Goal: Find specific page/section: Find specific page/section

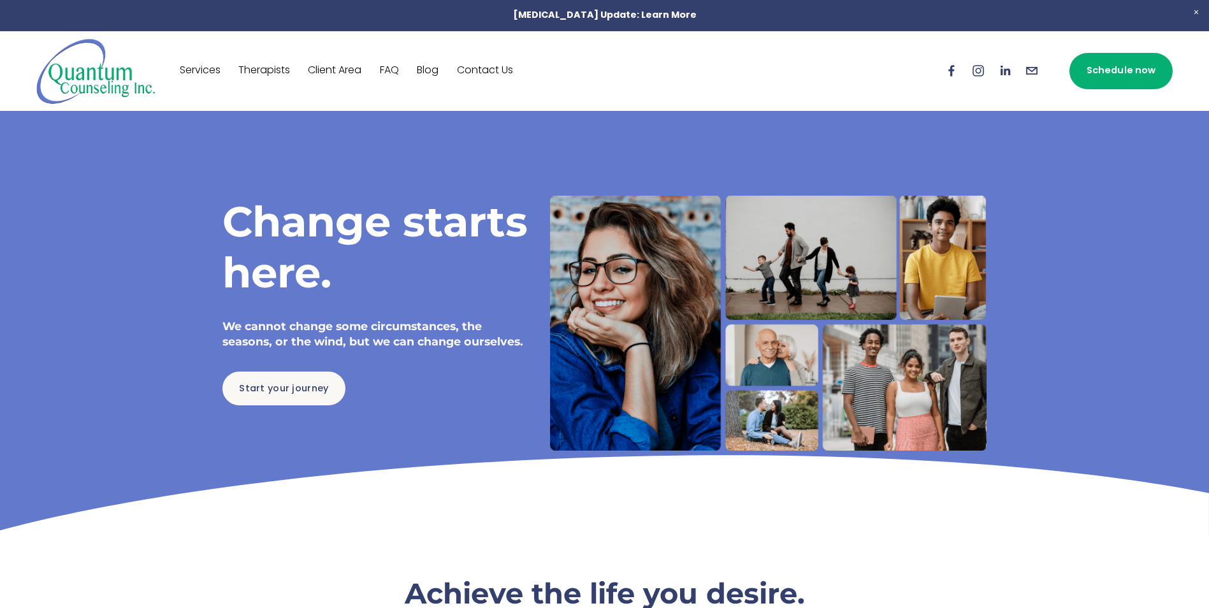
click at [203, 71] on link "Services" at bounding box center [200, 71] width 41 height 20
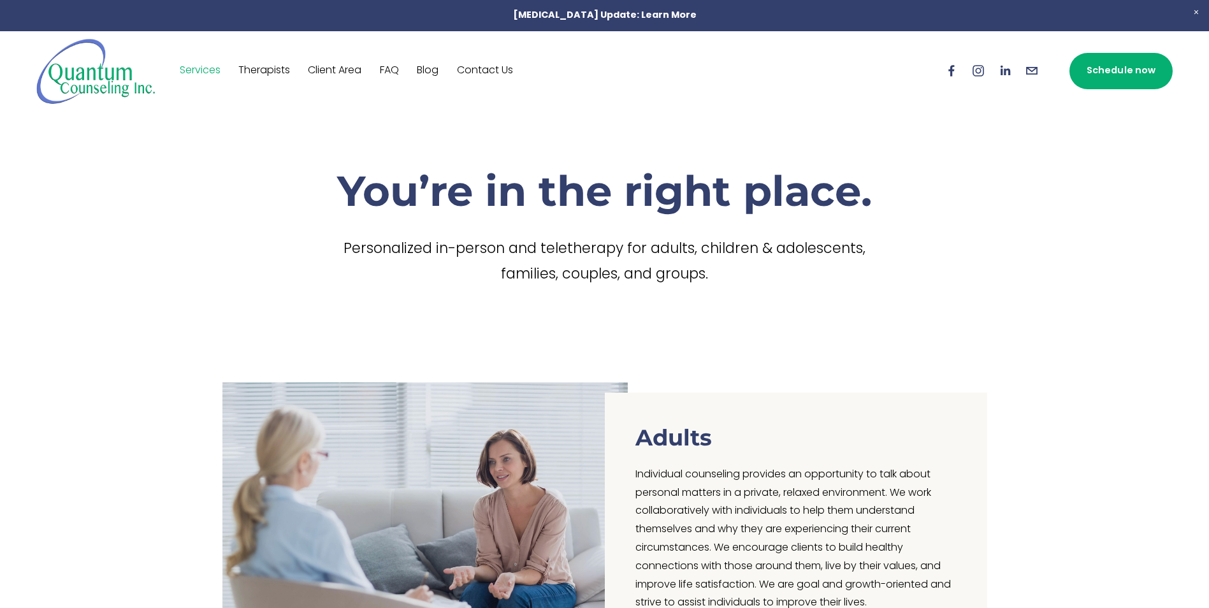
click at [272, 73] on link "Therapists" at bounding box center [264, 71] width 52 height 20
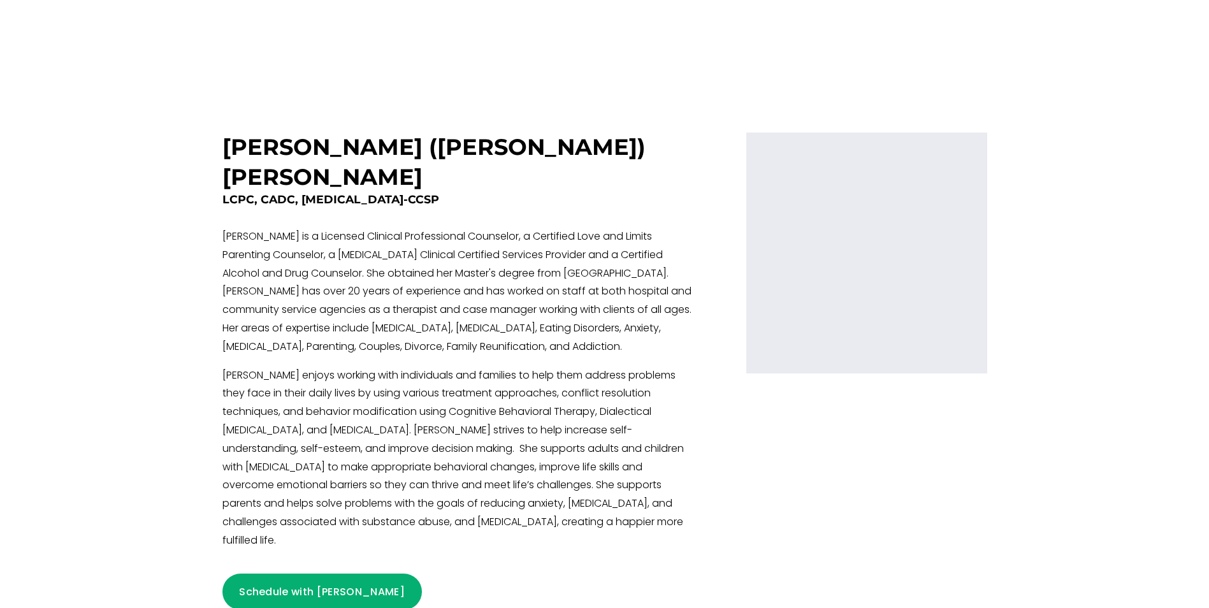
scroll to position [2867, 0]
